Goal: Contribute content

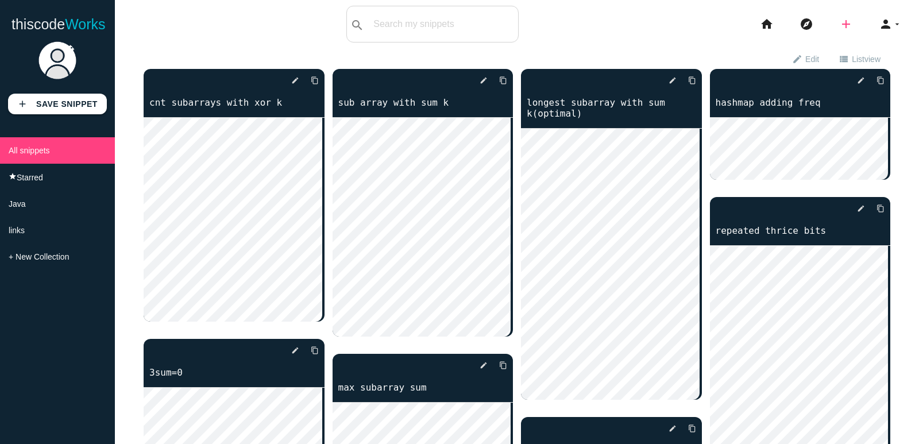
click at [840, 32] on icon "add" at bounding box center [846, 24] width 14 height 37
click at [847, 22] on link "code Snippet" at bounding box center [871, 20] width 80 height 29
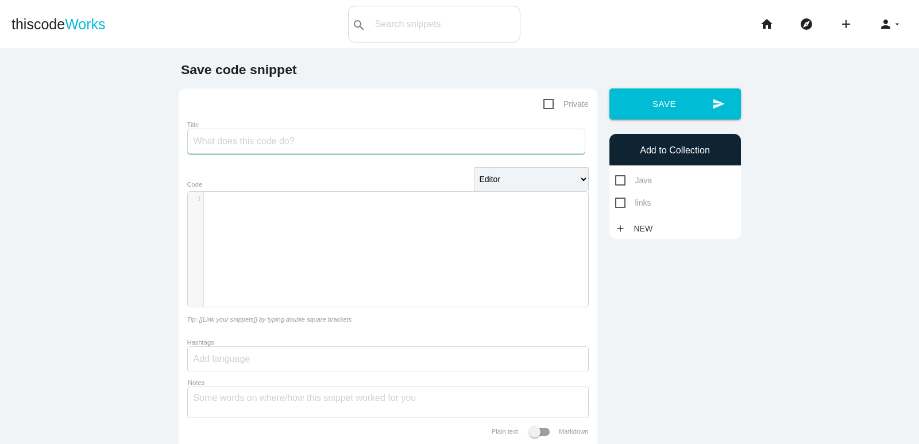
click at [311, 142] on input "Title" at bounding box center [386, 141] width 398 height 25
type input "reverse individual words"
click at [308, 240] on div "​ x 1 ​" at bounding box center [397, 258] width 418 height 132
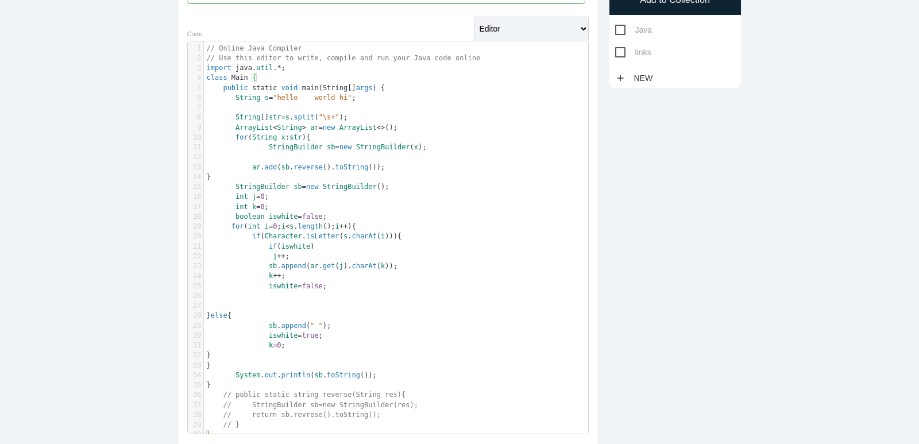
scroll to position [0, 0]
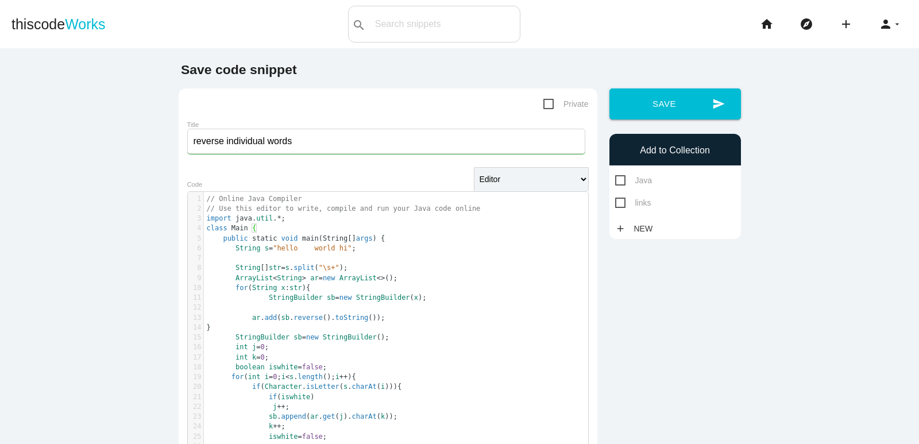
click at [616, 180] on span "Java" at bounding box center [633, 180] width 37 height 14
click at [616, 180] on input "Java" at bounding box center [618, 176] width 7 height 7
checkbox input "true"
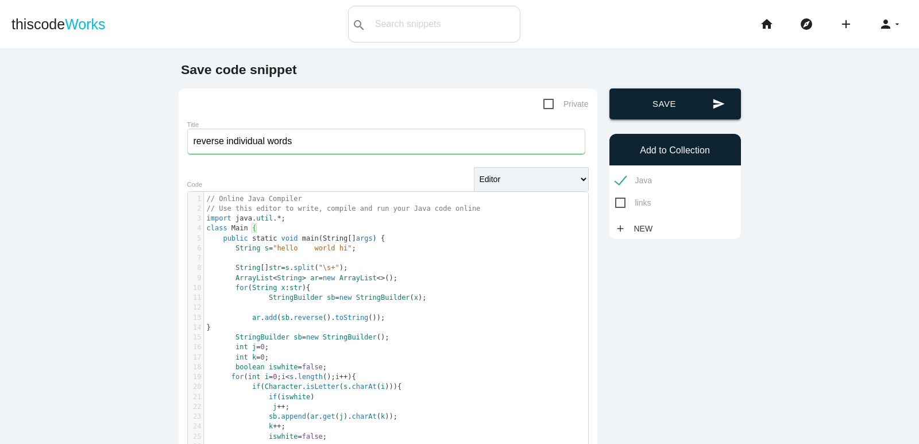
click at [647, 111] on button "send Save" at bounding box center [675, 103] width 132 height 31
